Goal: Task Accomplishment & Management: Complete application form

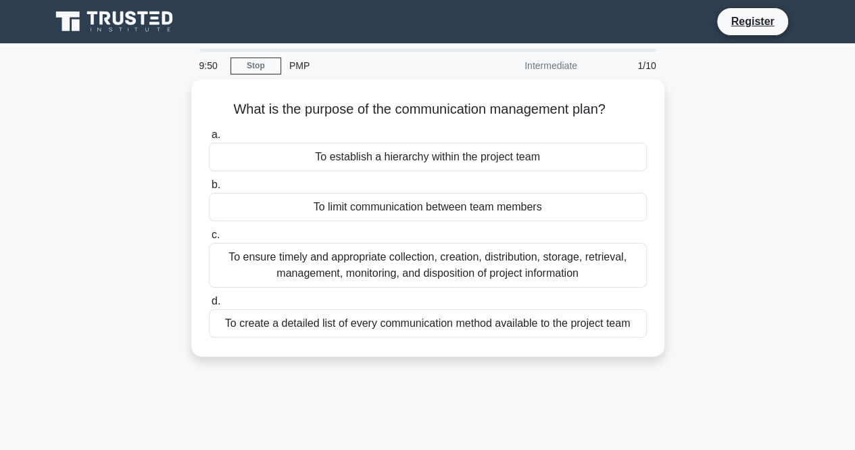
click at [377, 256] on div "To ensure timely and appropriate collection, creation, distribution, storage, r…" at bounding box center [428, 265] width 438 height 45
click at [209, 239] on input "c. To ensure timely and appropriate collection, creation, distribution, storage…" at bounding box center [209, 235] width 0 height 9
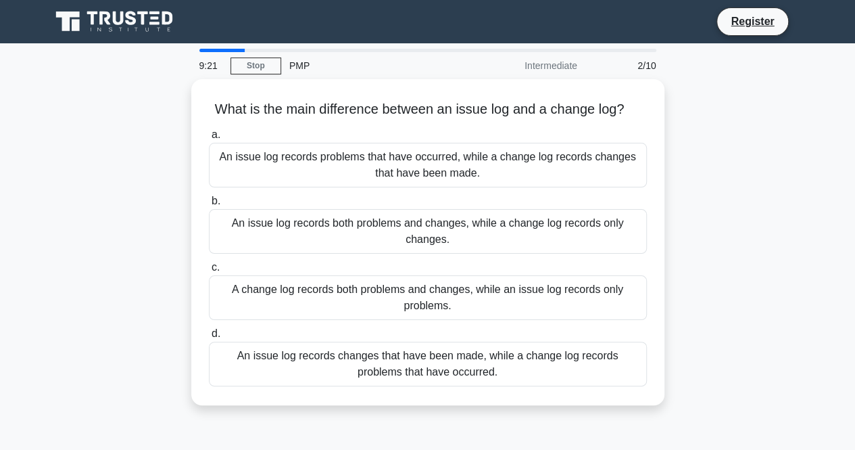
click at [357, 218] on div "An issue log records both problems and changes, while a change log records only…" at bounding box center [428, 231] width 438 height 45
click at [209, 205] on input "b. An issue log records both problems and changes, while a change log records o…" at bounding box center [209, 201] width 0 height 9
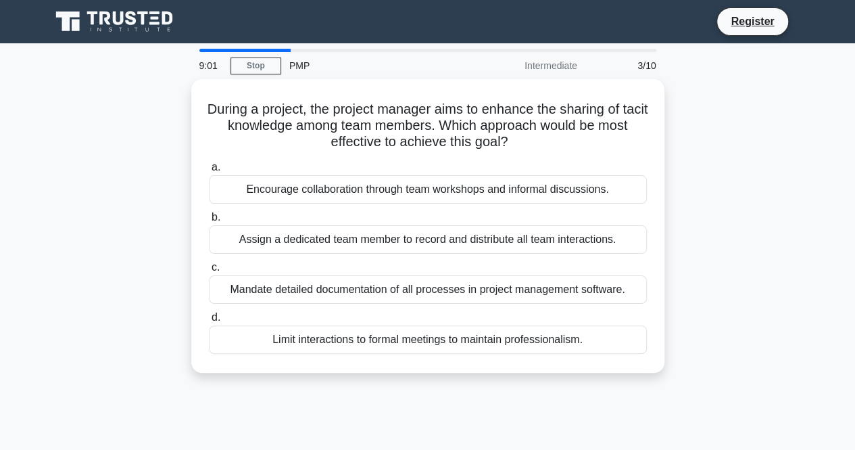
click at [401, 240] on div "Assign a dedicated team member to record and distribute all team interactions." at bounding box center [428, 239] width 438 height 28
click at [209, 222] on input "b. Assign a dedicated team member to record and distribute all team interaction…" at bounding box center [209, 217] width 0 height 9
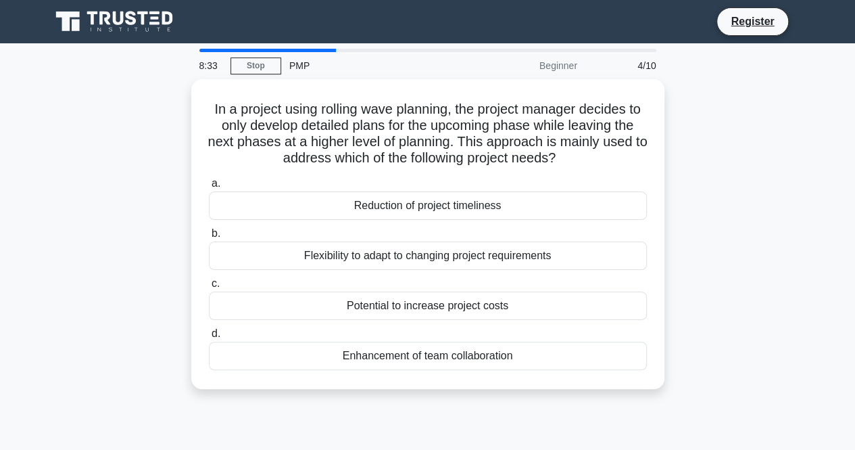
click at [800, 251] on div "In a project using rolling wave planning, the project manager decides to only d…" at bounding box center [428, 242] width 771 height 326
click at [425, 299] on div "Potential to increase project costs" at bounding box center [428, 305] width 438 height 28
click at [209, 288] on input "c. Potential to increase project costs" at bounding box center [209, 283] width 0 height 9
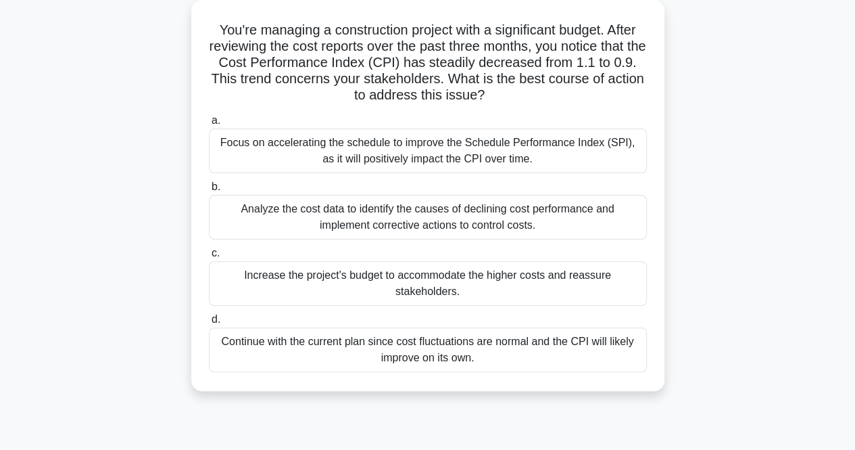
scroll to position [81, 0]
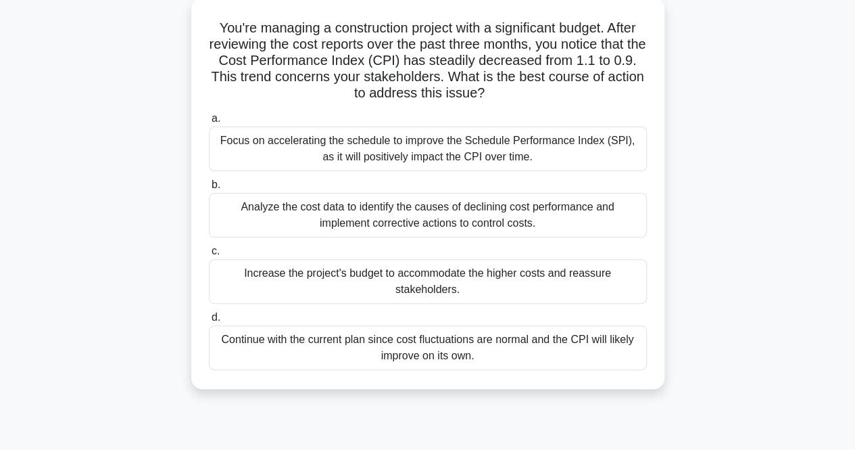
click at [389, 218] on div "Analyze the cost data to identify the causes of declining cost performance and …" at bounding box center [428, 215] width 438 height 45
click at [209, 189] on input "b. Analyze the cost data to identify the causes of declining cost performance a…" at bounding box center [209, 184] width 0 height 9
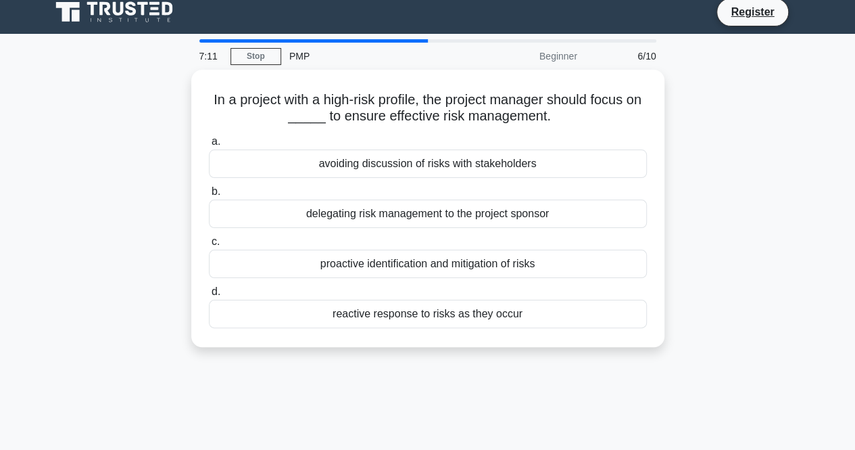
scroll to position [0, 0]
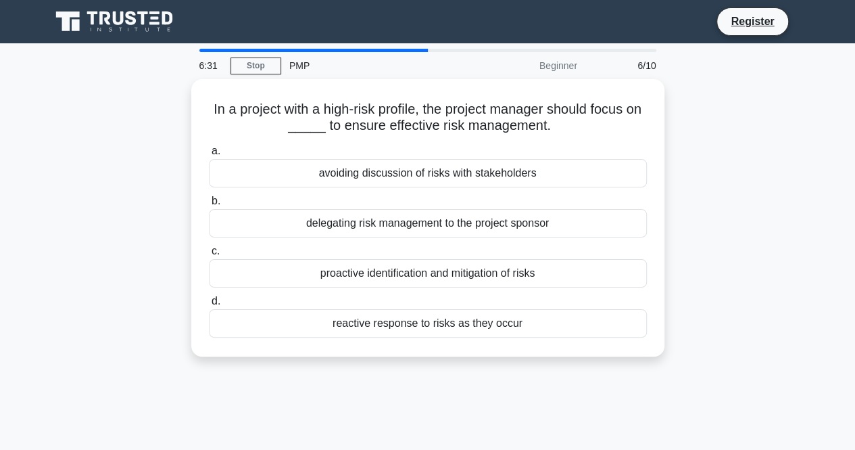
click at [388, 270] on div "proactive identification and mitigation of risks" at bounding box center [428, 273] width 438 height 28
click at [209, 256] on input "c. proactive identification and mitigation of risks" at bounding box center [209, 251] width 0 height 9
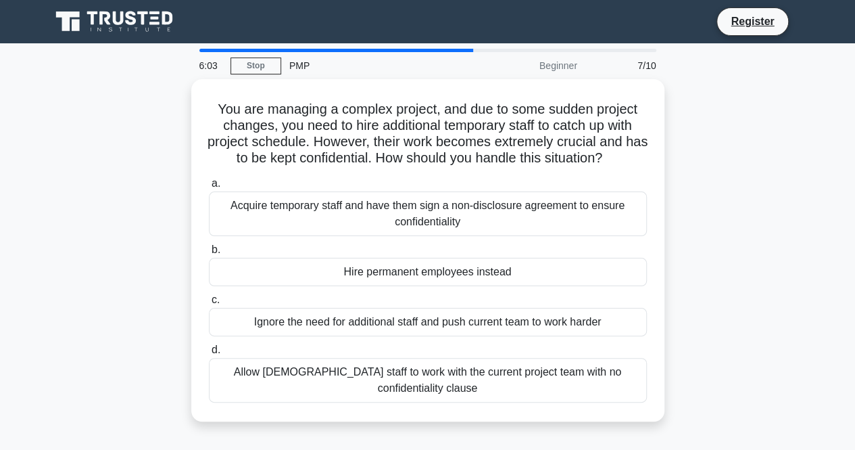
click at [388, 213] on div "Acquire temporary staff and have them sign a non-disclosure agreement to ensure…" at bounding box center [428, 213] width 438 height 45
click at [209, 188] on input "a. Acquire temporary staff and have them sign a non-disclosure agreement to ens…" at bounding box center [209, 183] width 0 height 9
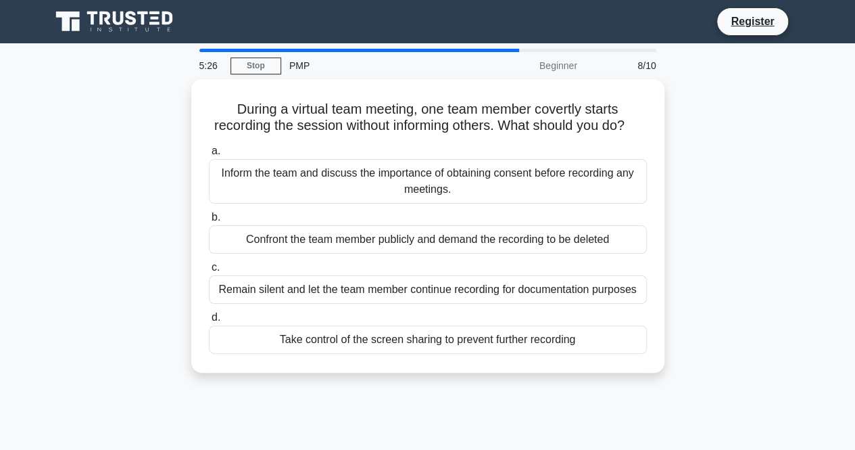
click at [423, 197] on div "Inform the team and discuss the importance of obtaining consent before recordin…" at bounding box center [428, 181] width 438 height 45
click at [209, 155] on input "a. Inform the team and discuss the importance of obtaining consent before recor…" at bounding box center [209, 151] width 0 height 9
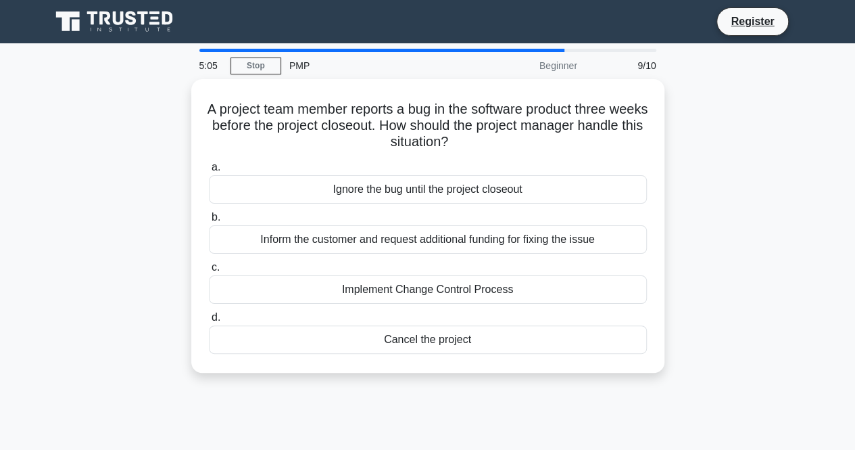
click at [458, 239] on div "Inform the customer and request additional funding for fixing the issue" at bounding box center [428, 239] width 438 height 28
click at [209, 222] on input "b. Inform the customer and request additional funding for fixing the issue" at bounding box center [209, 217] width 0 height 9
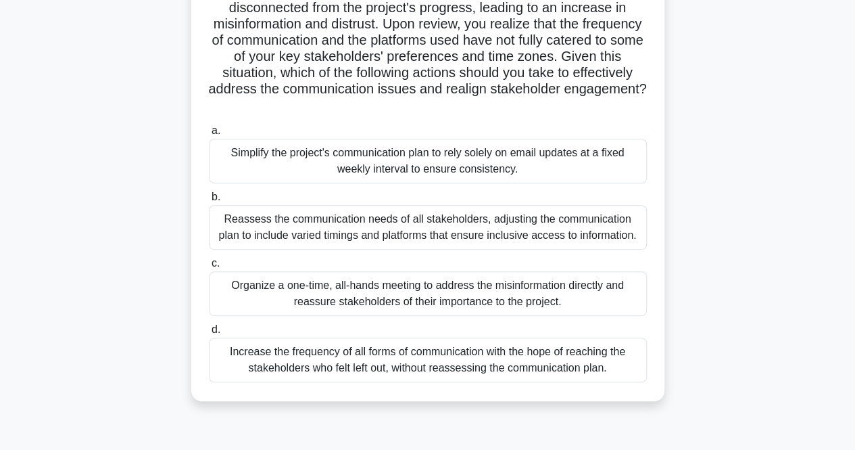
scroll to position [216, 0]
click at [362, 291] on div "Organize a one-time, all-hands meeting to address the misinformation directly a…" at bounding box center [428, 292] width 438 height 45
click at [209, 267] on input "c. Organize a one-time, all-hands meeting to address the misinformation directl…" at bounding box center [209, 262] width 0 height 9
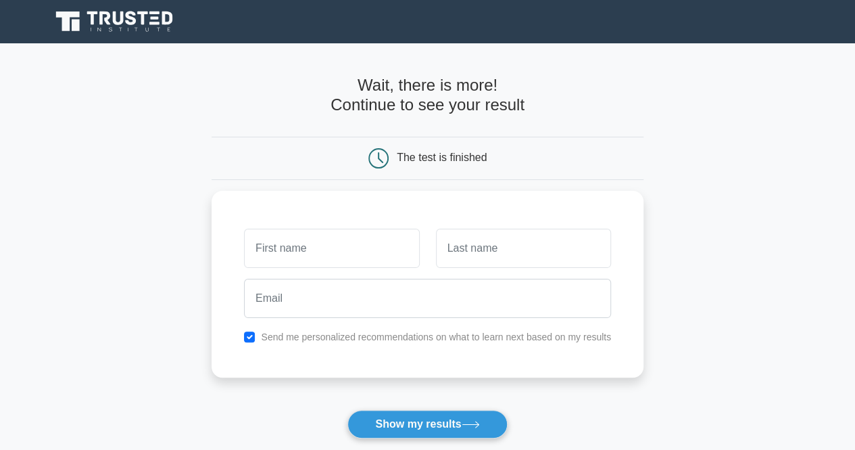
type input "g"
type input "fanny"
click at [494, 247] on input "text" at bounding box center [523, 247] width 175 height 39
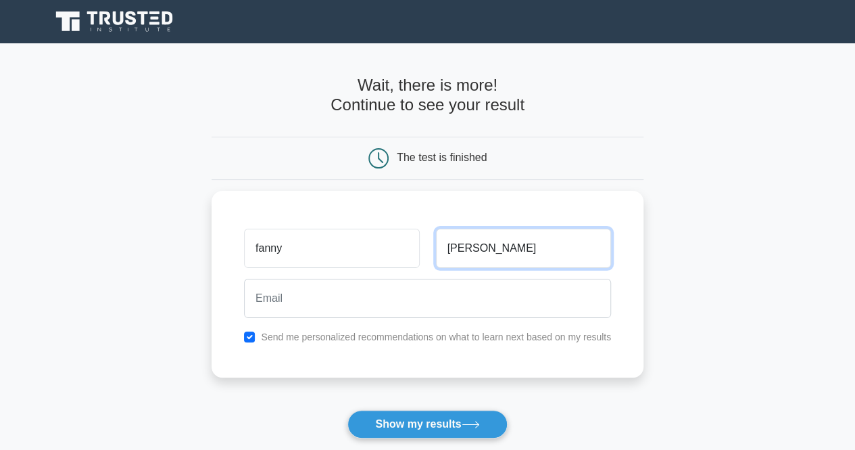
type input "[PERSON_NAME]"
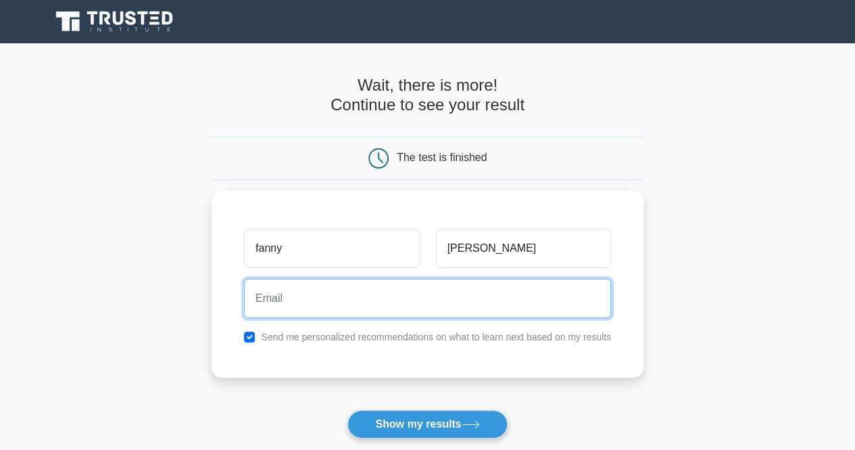
click at [455, 283] on input "email" at bounding box center [427, 298] width 367 height 39
type input "[EMAIL_ADDRESS][DOMAIN_NAME]"
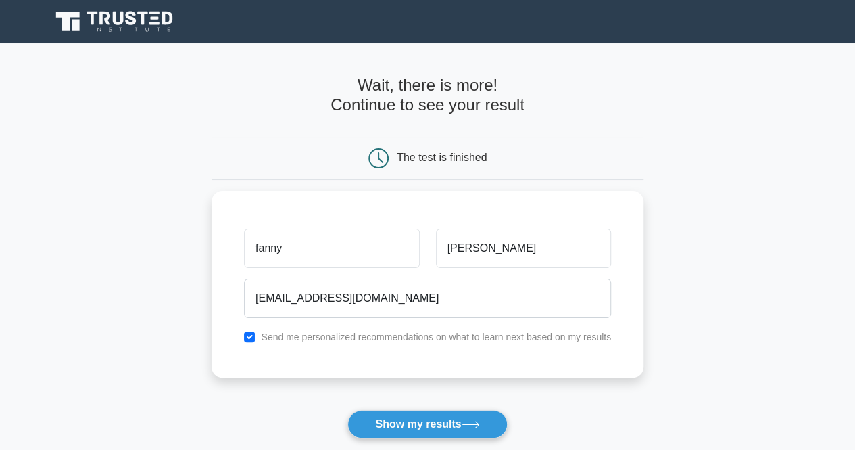
click at [449, 422] on button "Show my results" at bounding box center [427, 424] width 160 height 28
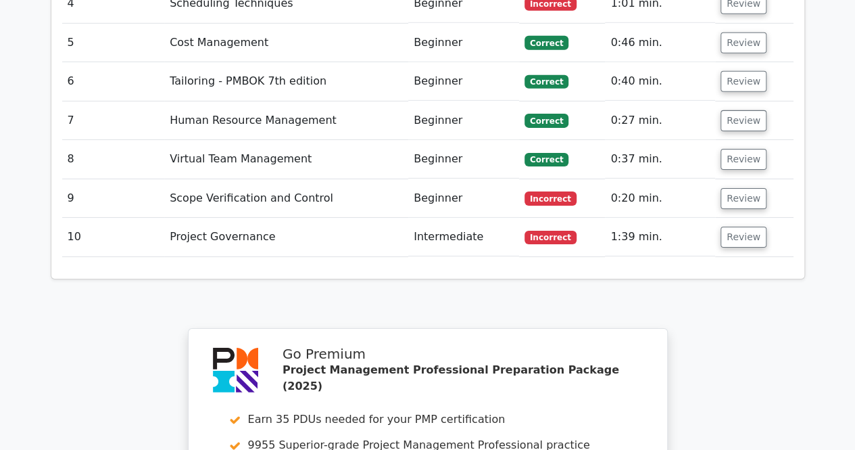
scroll to position [2137, 0]
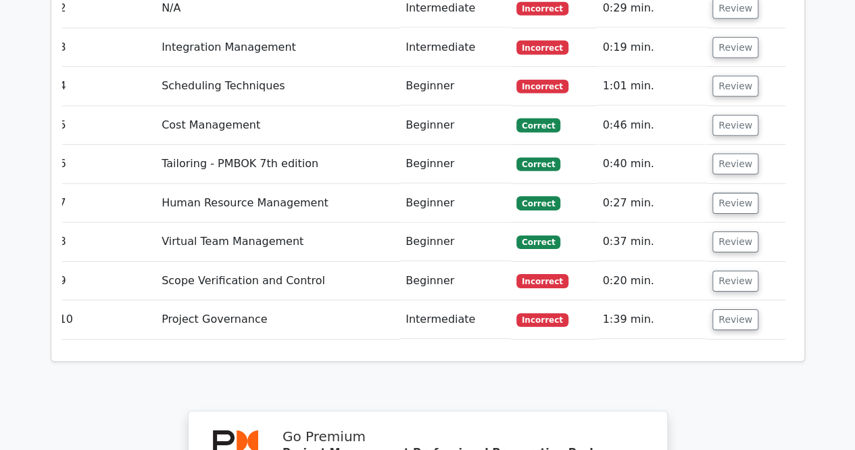
scroll to position [0, 0]
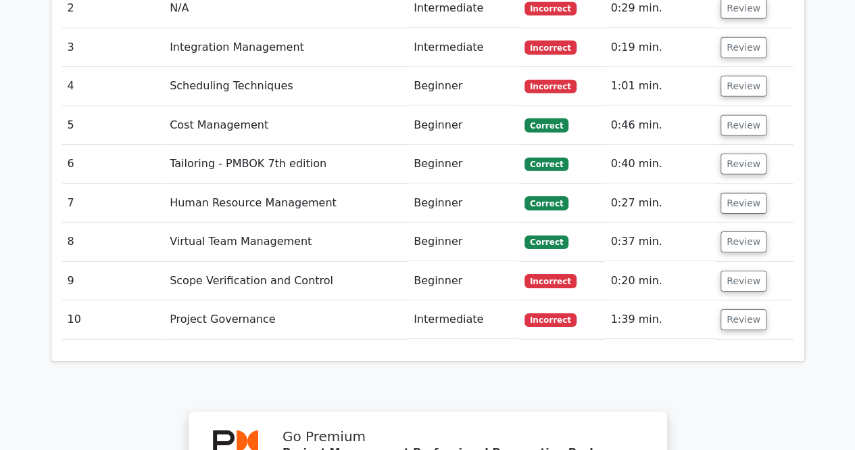
click at [728, 270] on button "Review" at bounding box center [744, 280] width 46 height 21
